Goal: Transaction & Acquisition: Obtain resource

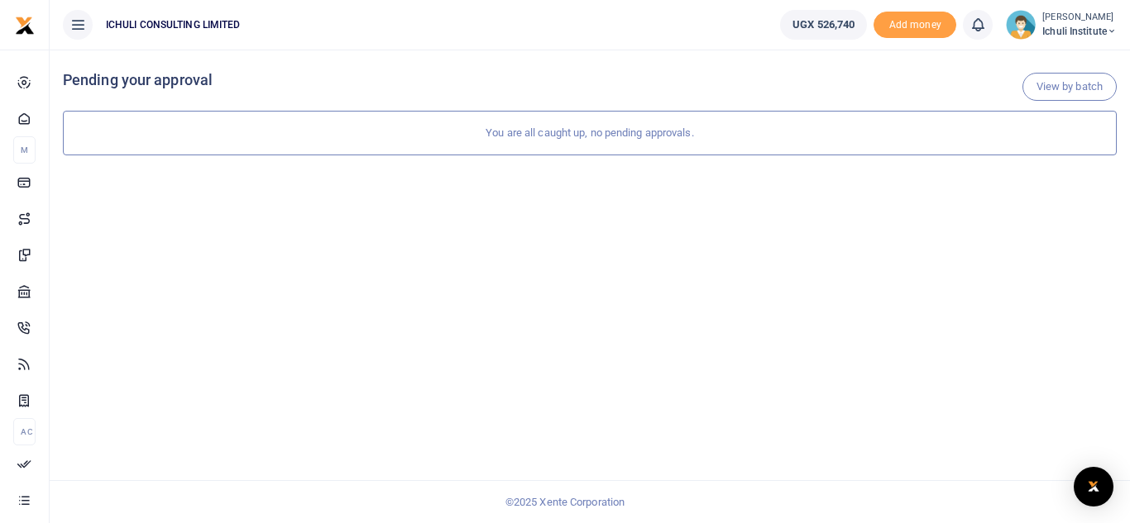
click at [1087, 26] on span "Ichuli Institute" at bounding box center [1079, 31] width 74 height 15
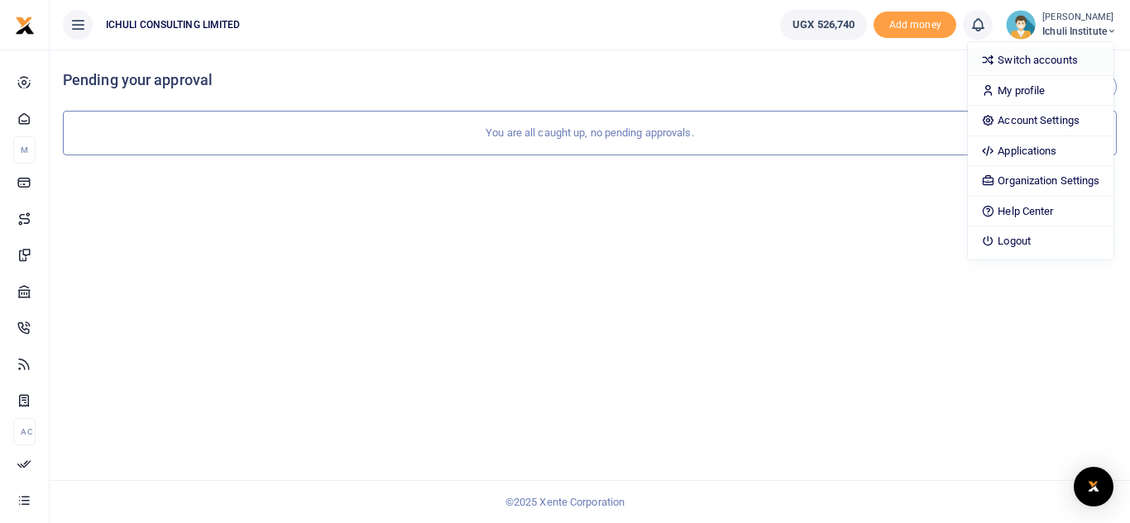
click at [1037, 56] on link "Switch accounts" at bounding box center [1040, 60] width 145 height 23
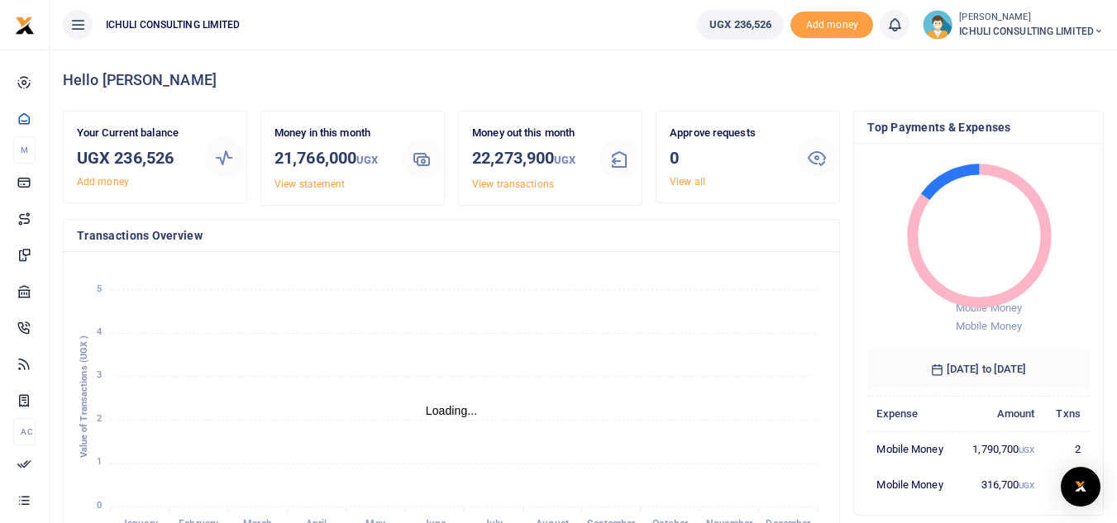
scroll to position [13, 13]
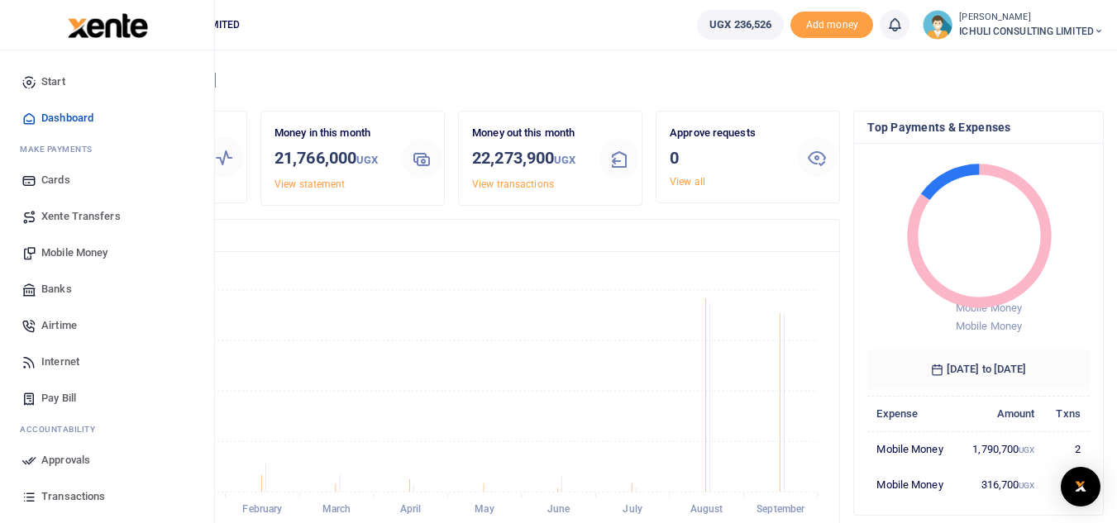
click at [79, 492] on span "Transactions" at bounding box center [73, 497] width 64 height 17
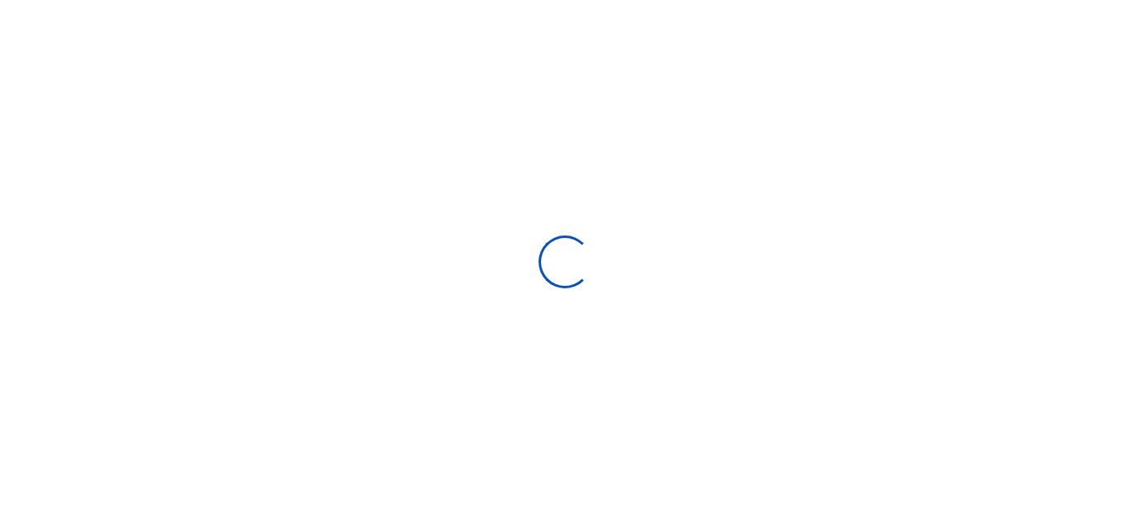
select select
type input "[DATE] - [DATE]"
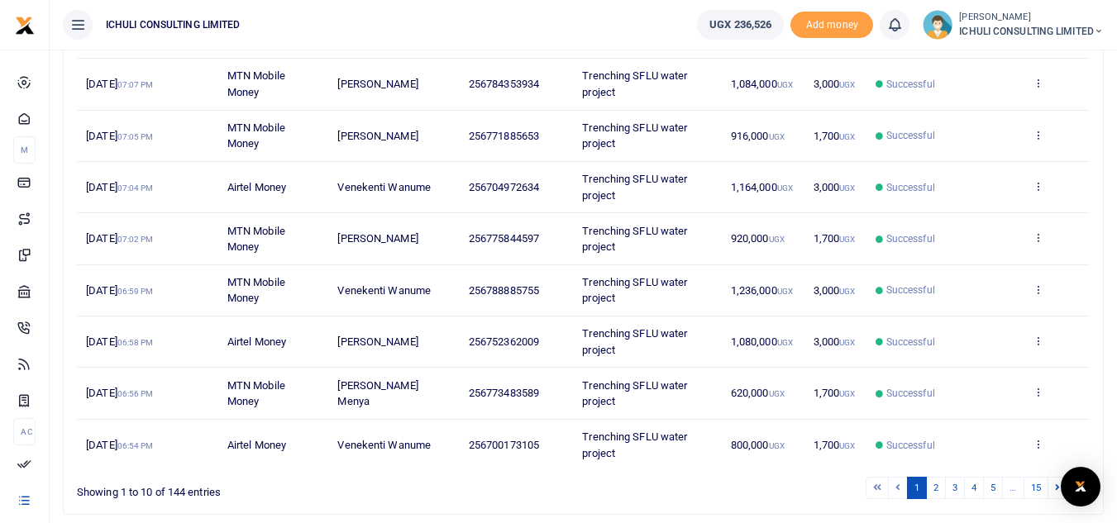
scroll to position [414, 0]
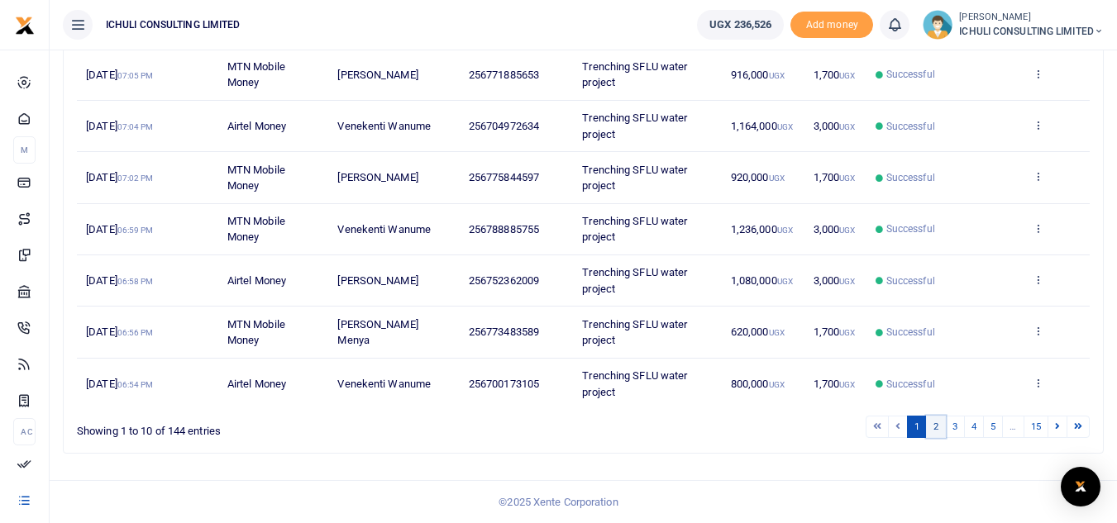
click at [937, 426] on link "2" at bounding box center [936, 427] width 20 height 22
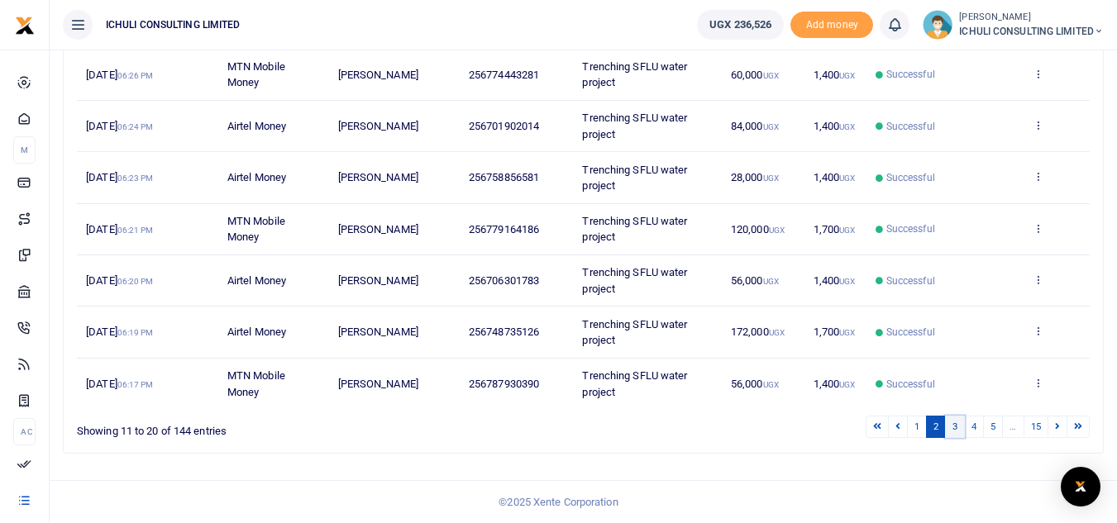
click at [951, 433] on link "3" at bounding box center [955, 427] width 20 height 22
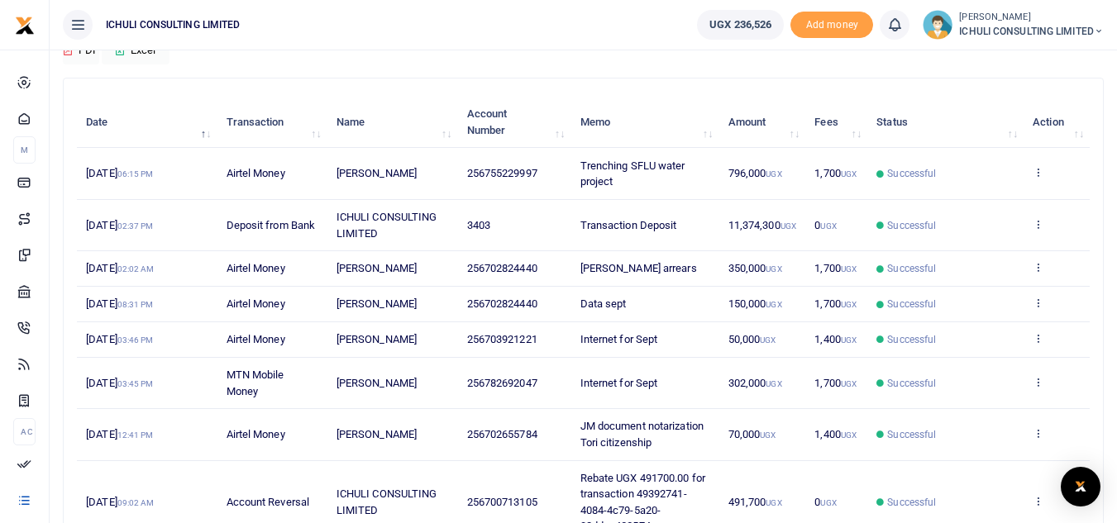
scroll to position [0, 0]
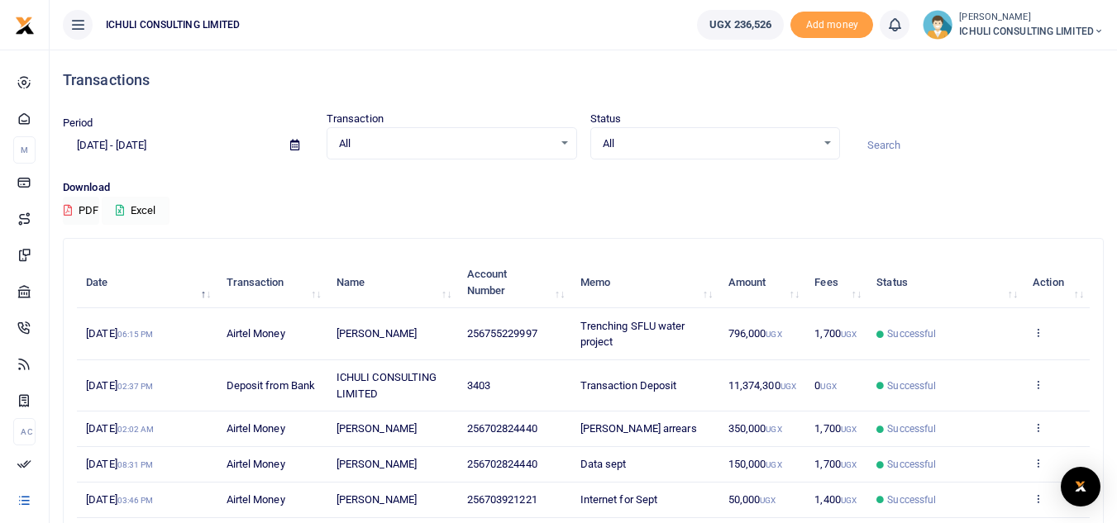
click at [137, 213] on button "Excel" at bounding box center [136, 211] width 68 height 28
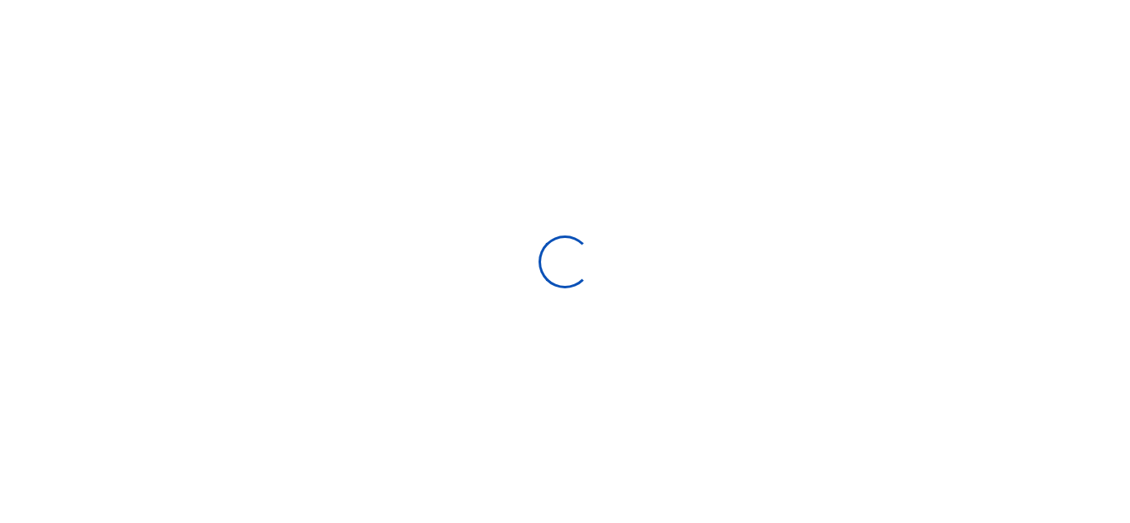
select select
type input "[DATE] - [DATE]"
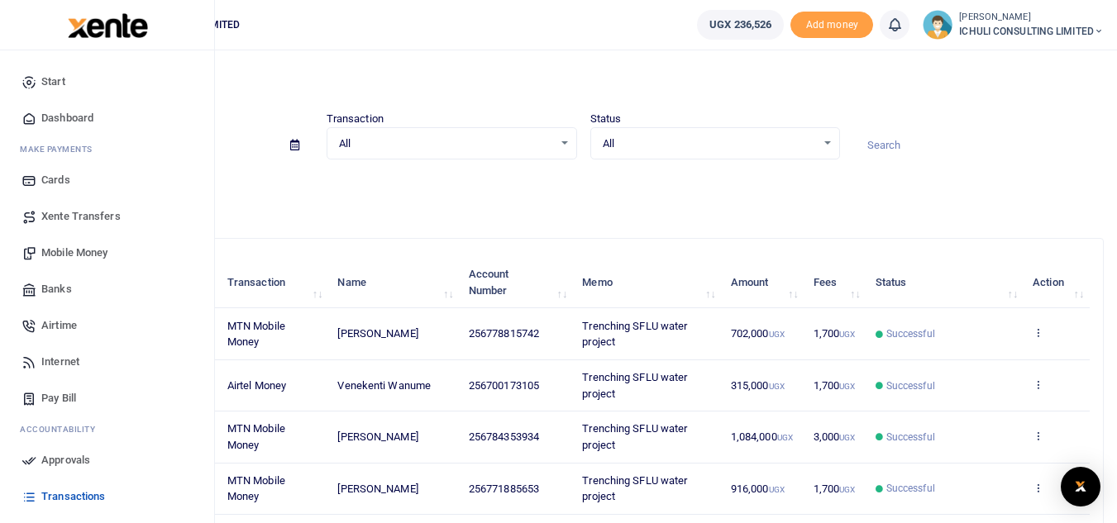
click at [79, 117] on span "Dashboard" at bounding box center [67, 118] width 52 height 17
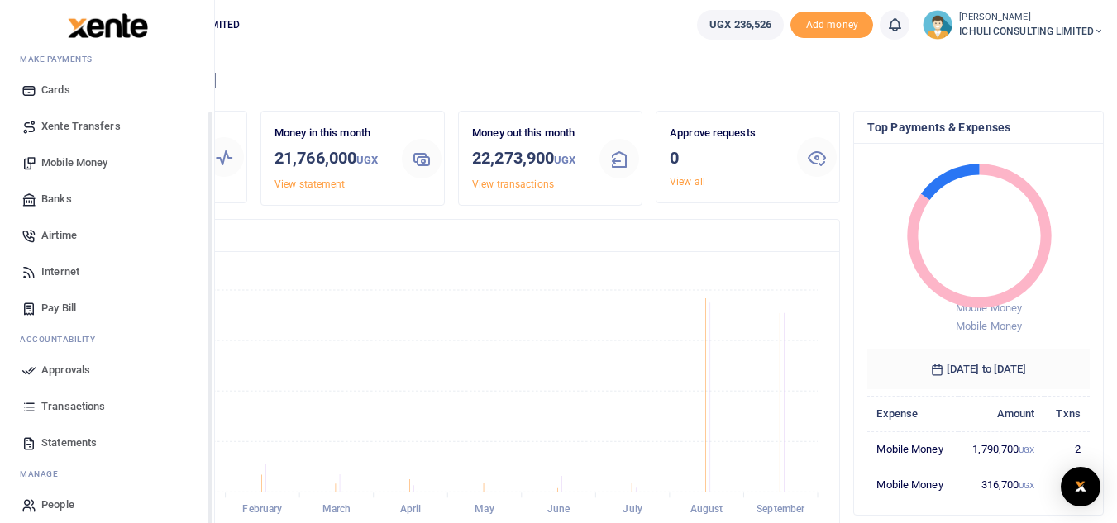
scroll to position [103, 0]
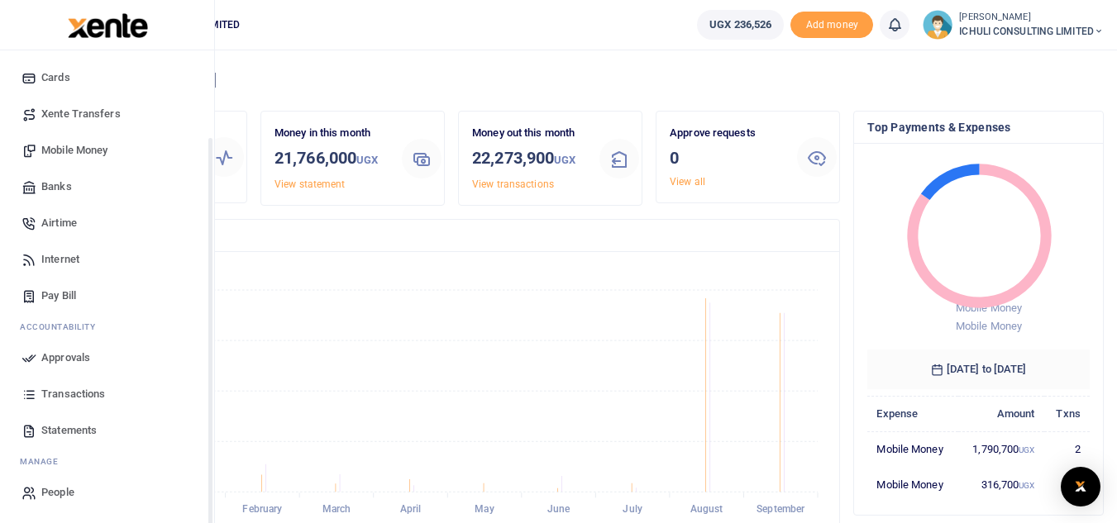
drag, startPoint x: 211, startPoint y: 356, endPoint x: 206, endPoint y: 476, distance: 120.8
click at [206, 476] on div "Start Dashboard M ake Payments Cards Xente Transfers Mobile Money Banks Airtime…" at bounding box center [107, 311] width 214 height 523
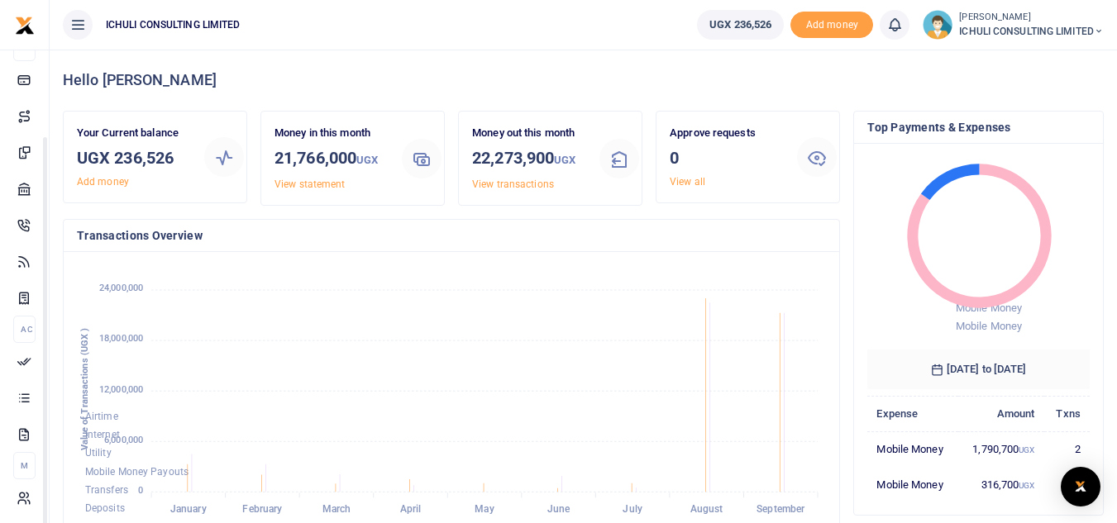
scroll to position [103, 0]
click at [827, 22] on span "Add money" at bounding box center [832, 25] width 83 height 27
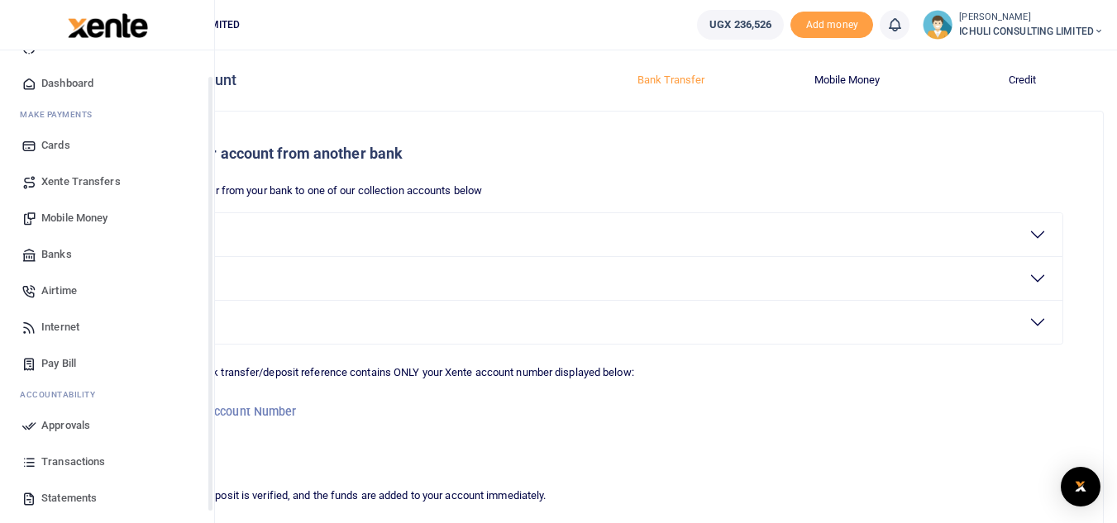
scroll to position [41, 0]
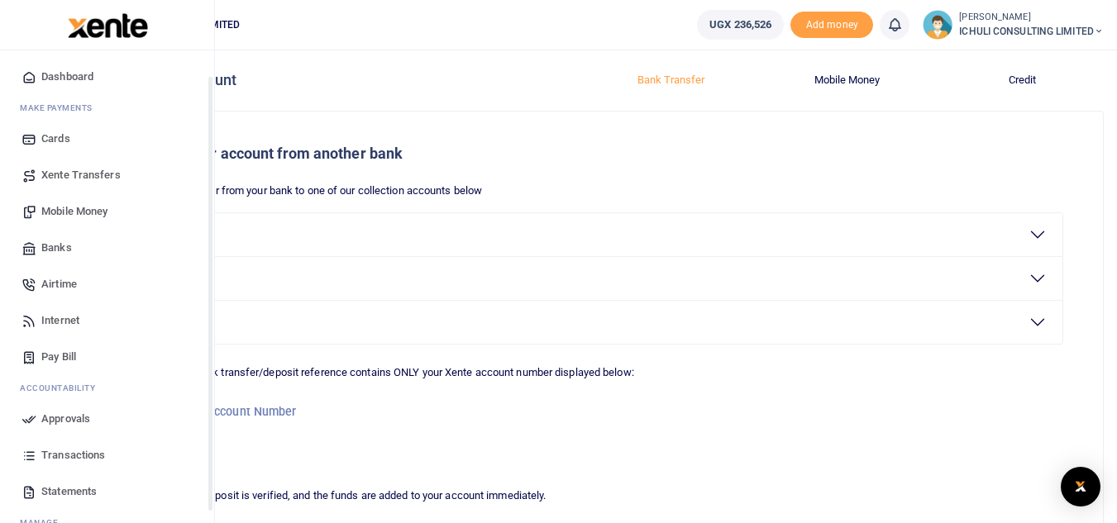
drag, startPoint x: 208, startPoint y: 103, endPoint x: 208, endPoint y: 138, distance: 34.7
click at [208, 138] on div "Start Dashboard M ake Payments Cards Xente Transfers Mobile Money Banks Airtime…" at bounding box center [107, 311] width 215 height 523
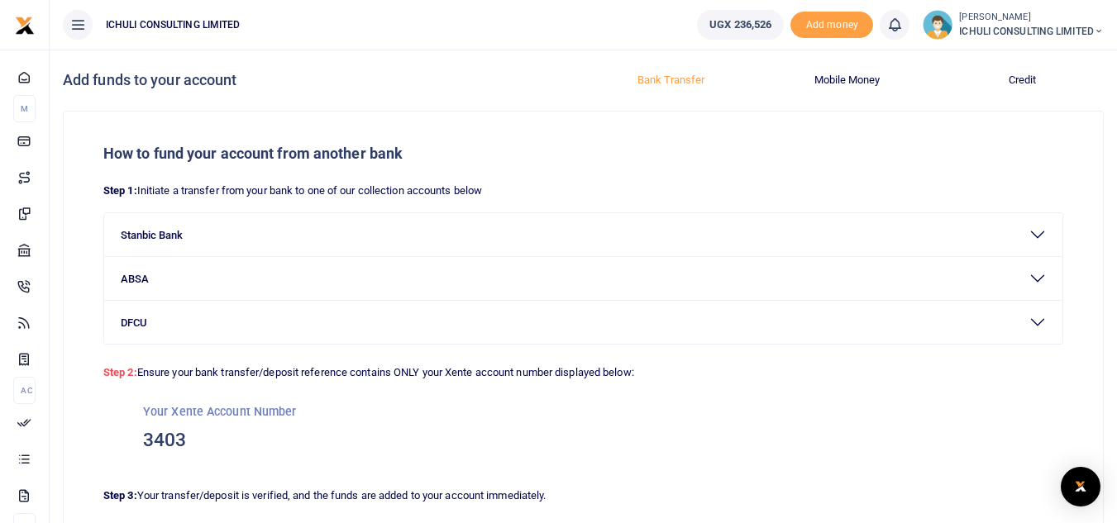
click at [989, 26] on span "ICHULI CONSULTING LIMITED" at bounding box center [1031, 31] width 145 height 15
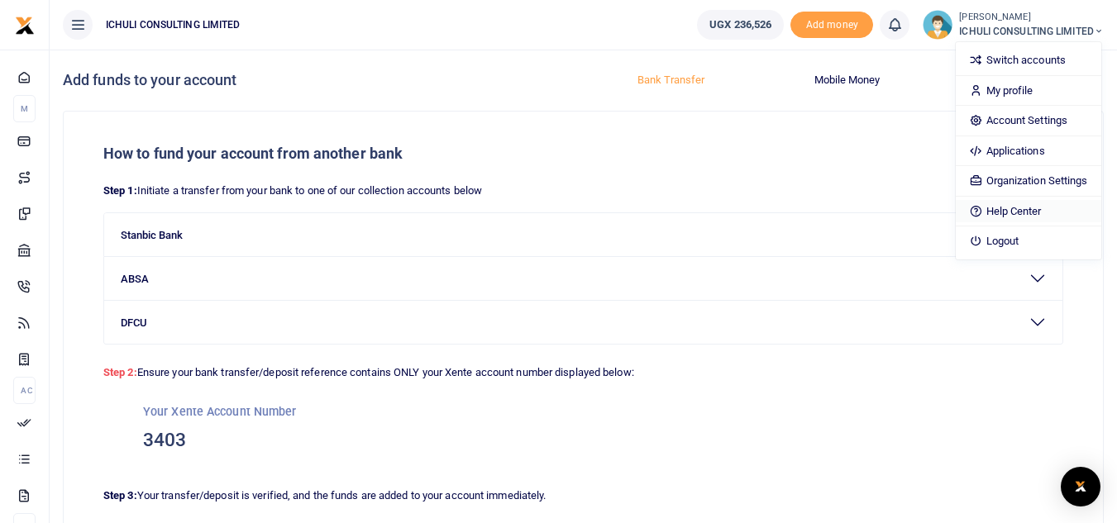
click at [1016, 209] on link "Help Center" at bounding box center [1028, 211] width 145 height 23
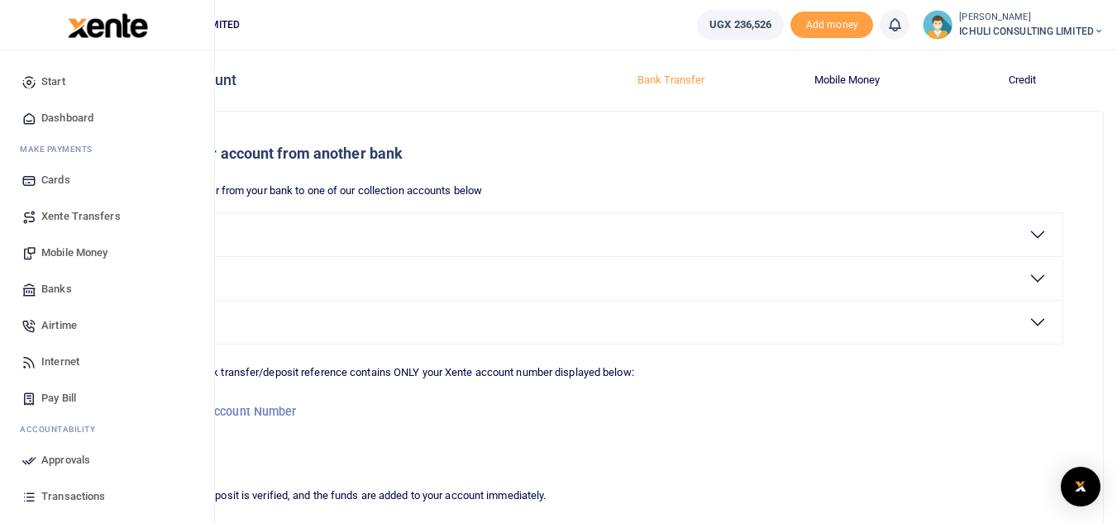
click at [70, 494] on span "Transactions" at bounding box center [73, 497] width 64 height 17
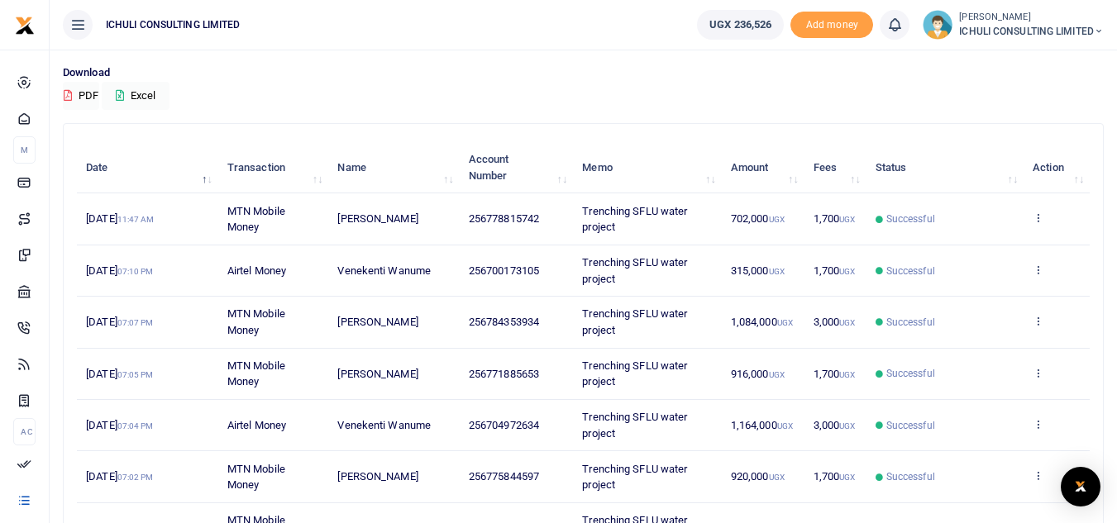
scroll to position [119, 0]
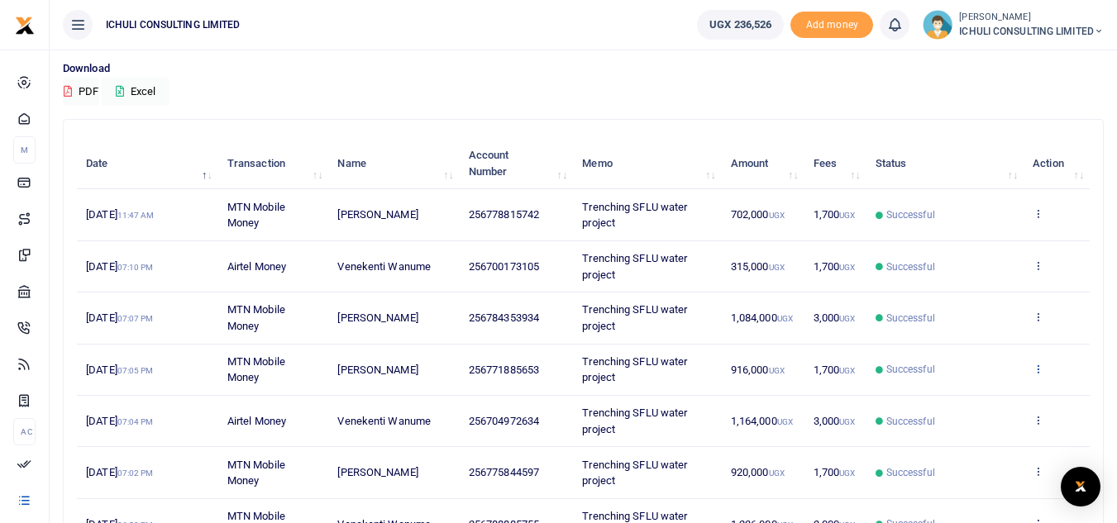
click at [1040, 369] on icon at bounding box center [1038, 369] width 11 height 12
click at [992, 396] on link "View details" at bounding box center [977, 396] width 131 height 23
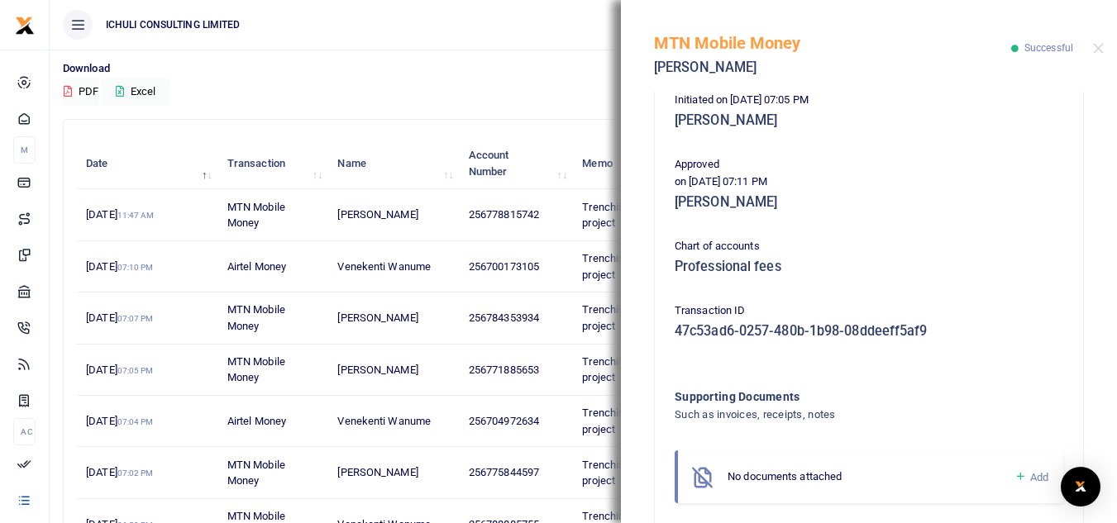
scroll to position [421, 0]
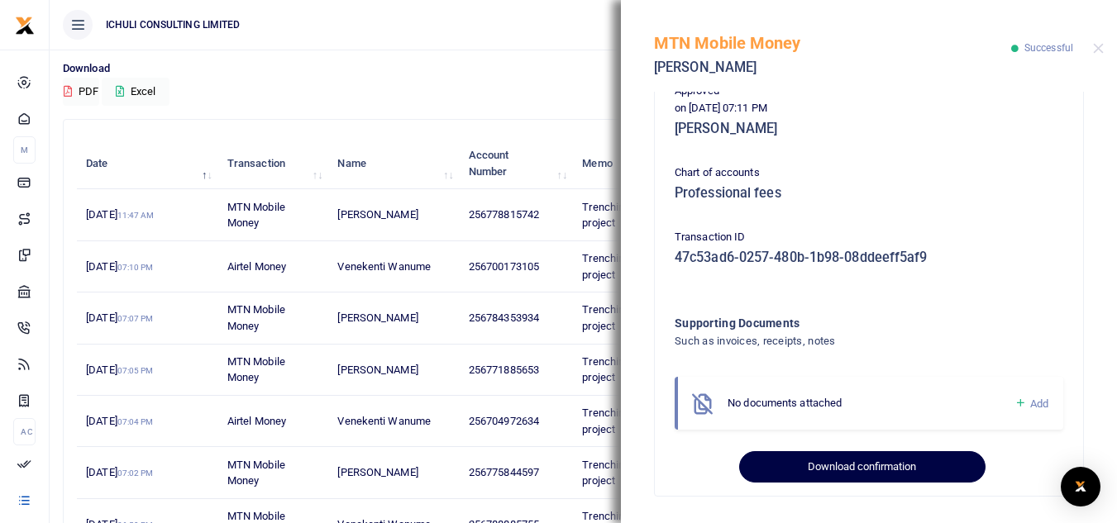
click at [857, 472] on button "Download confirmation" at bounding box center [862, 467] width 246 height 31
